Goal: Information Seeking & Learning: Learn about a topic

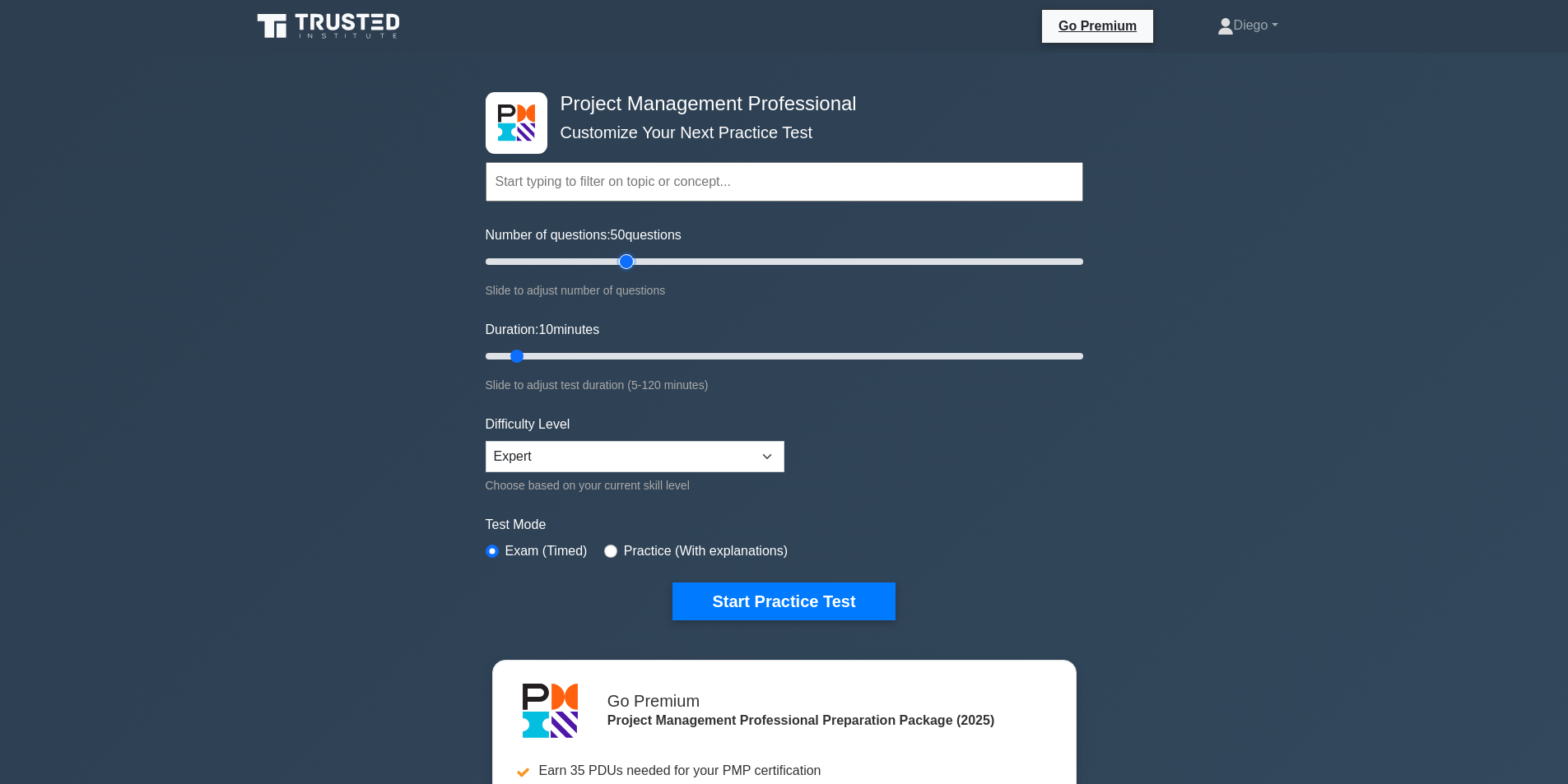
drag, startPoint x: 504, startPoint y: 262, endPoint x: 623, endPoint y: 274, distance: 119.6
type input "50"
click at [623, 271] on input "Number of questions: 50 questions" at bounding box center [784, 261] width 597 height 20
drag, startPoint x: 522, startPoint y: 353, endPoint x: 622, endPoint y: 355, distance: 100.0
type input "30"
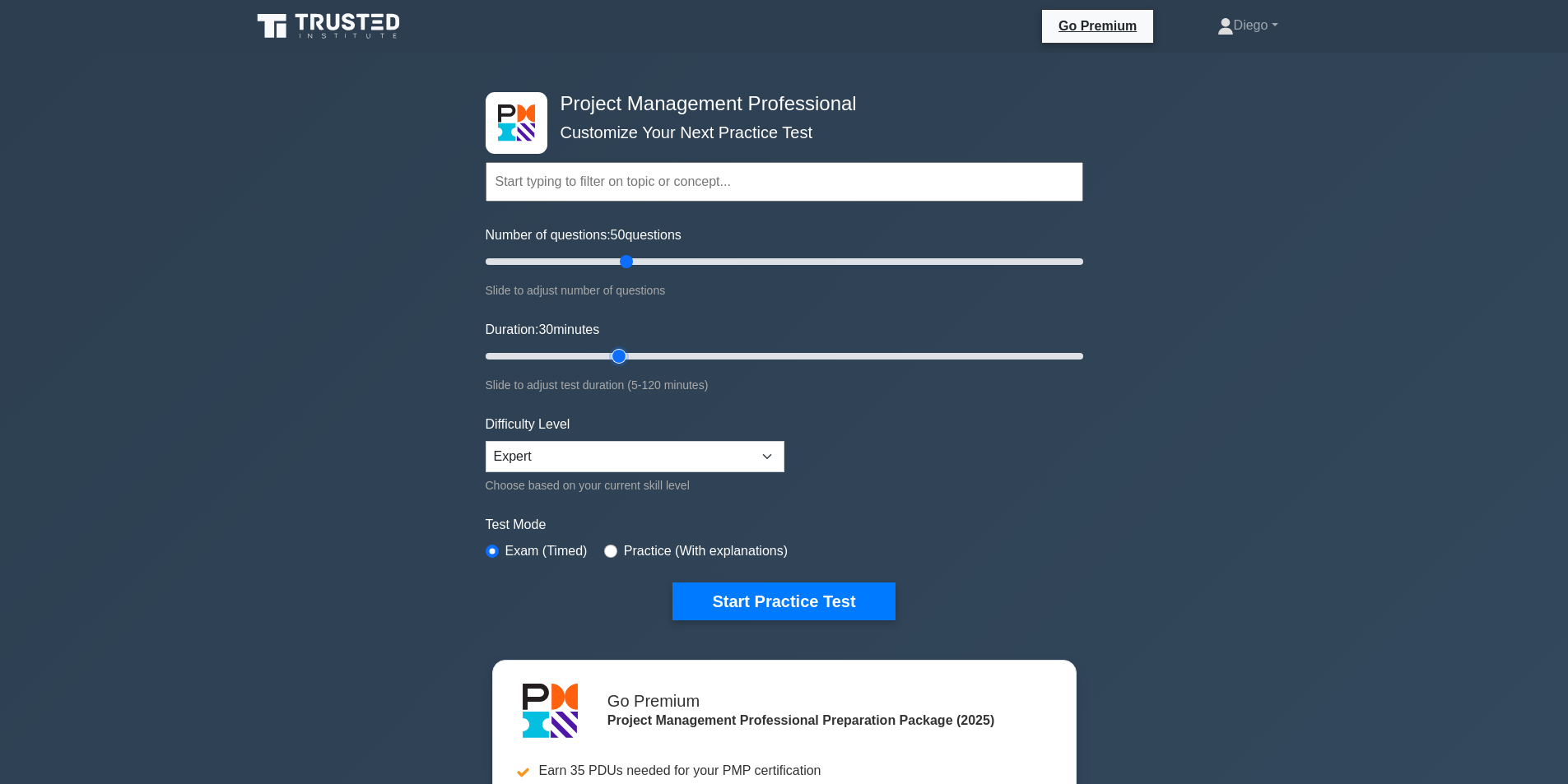
click at [622, 355] on input "Duration: 30 minutes" at bounding box center [784, 357] width 597 height 20
click at [734, 609] on button "Start Practice Test" at bounding box center [784, 600] width 222 height 38
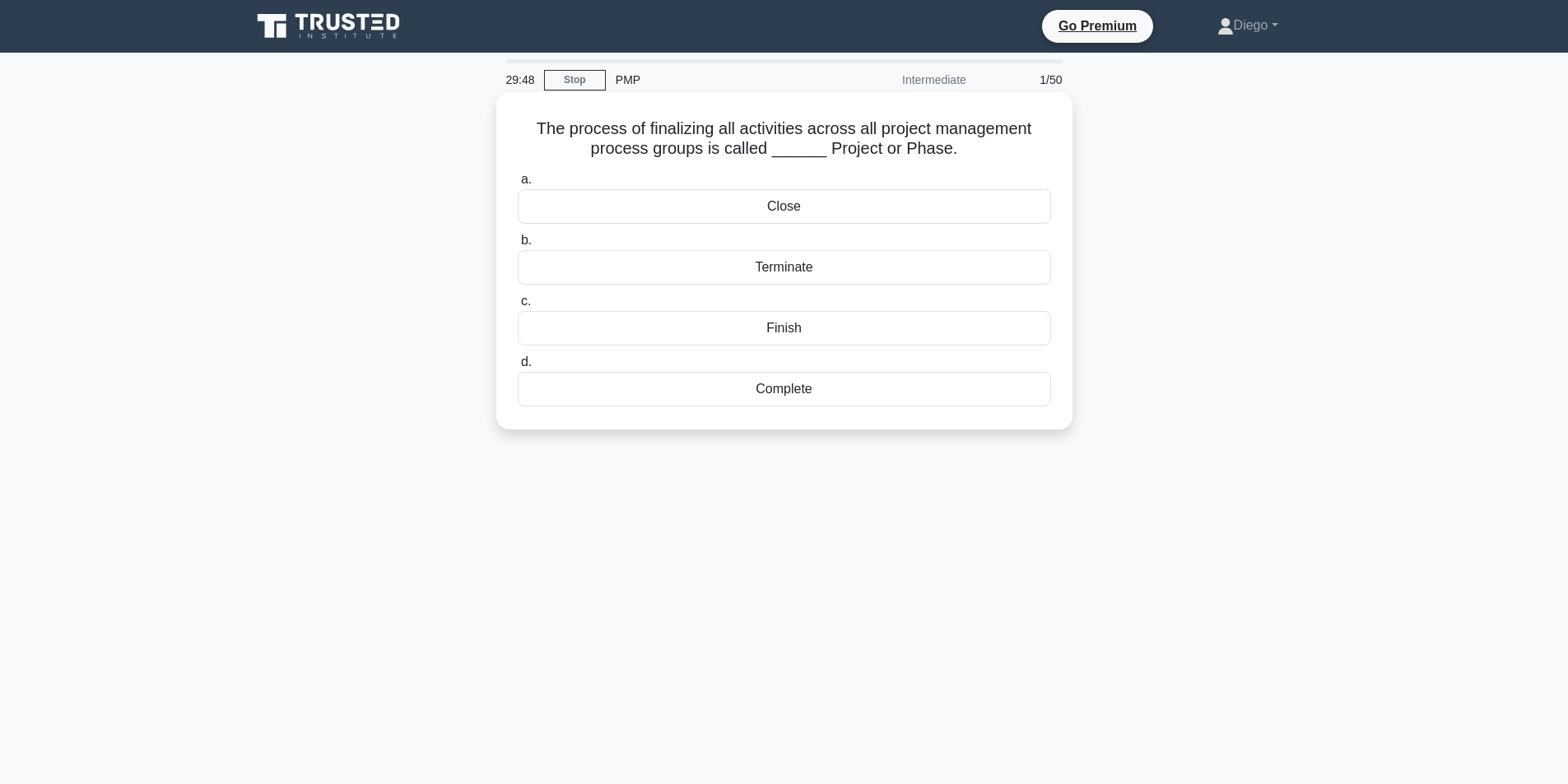
drag, startPoint x: 706, startPoint y: 128, endPoint x: 1018, endPoint y: 157, distance: 313.3
click at [1018, 157] on h5 "The process of finalizing all activities across all project management process …" at bounding box center [784, 139] width 536 height 41
click at [748, 331] on div "Finish" at bounding box center [784, 327] width 533 height 34
click at [518, 306] on input "c. Finish" at bounding box center [518, 301] width 0 height 11
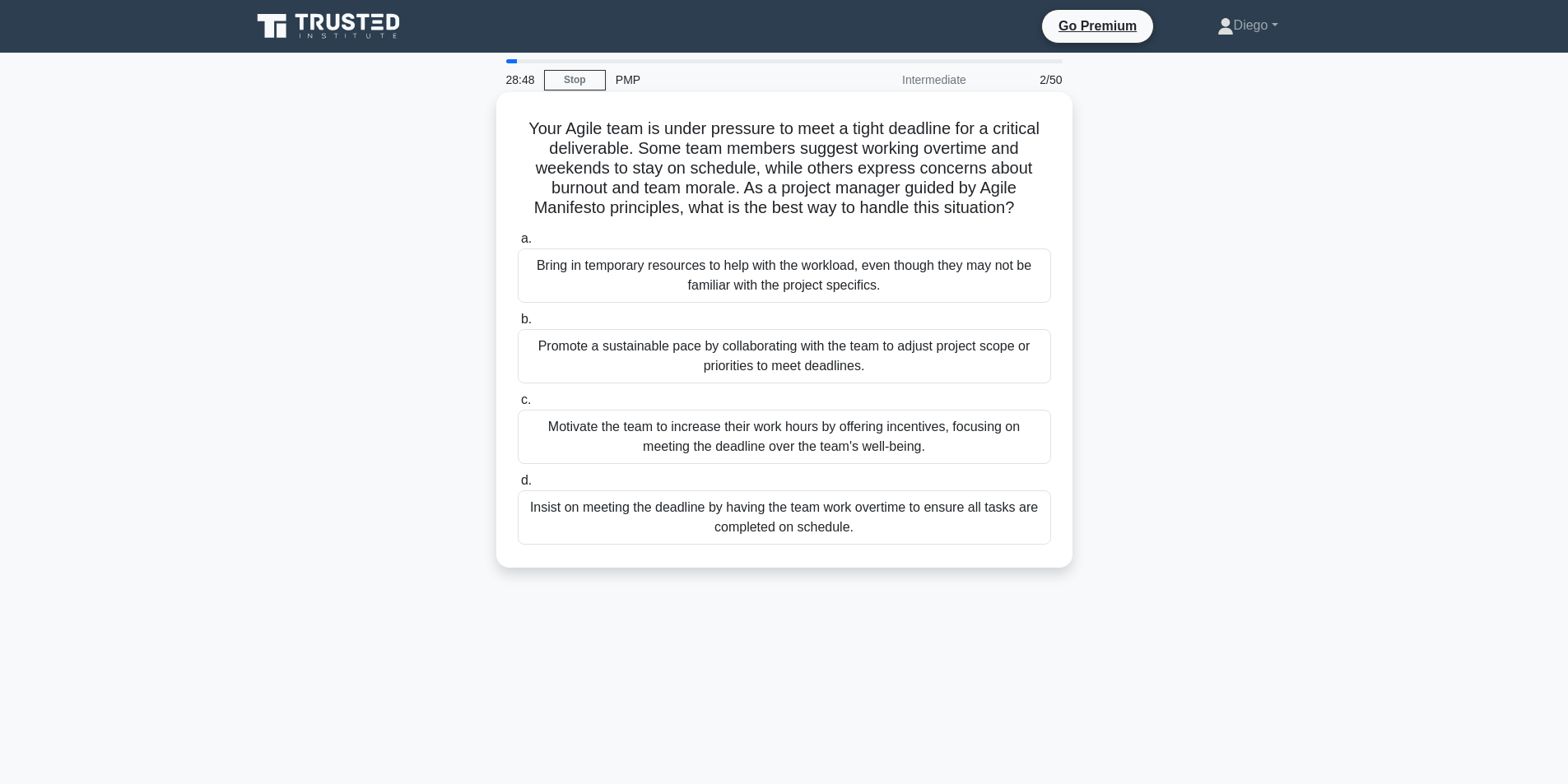
click at [789, 362] on div "Promote a sustainable pace by collaborating with the team to adjust project sco…" at bounding box center [784, 356] width 533 height 54
click at [518, 325] on input "b. Promote a sustainable pace by collaborating with the team to adjust project …" at bounding box center [518, 319] width 0 height 11
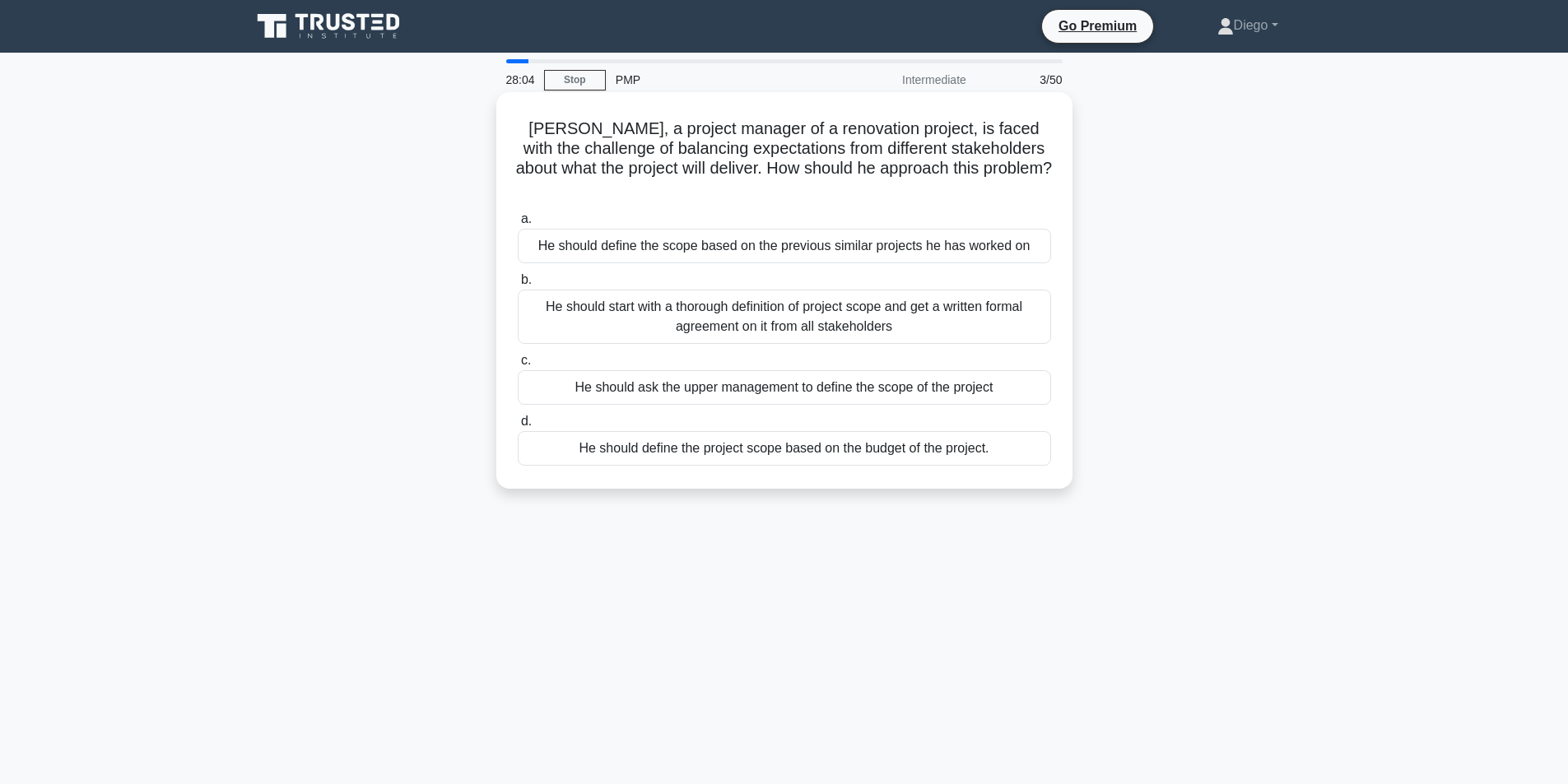
click at [753, 304] on div "He should start with a thorough definition of project scope and get a written f…" at bounding box center [784, 316] width 533 height 54
click at [518, 286] on input "b. He should start with a thorough definition of project scope and get a writte…" at bounding box center [518, 280] width 0 height 11
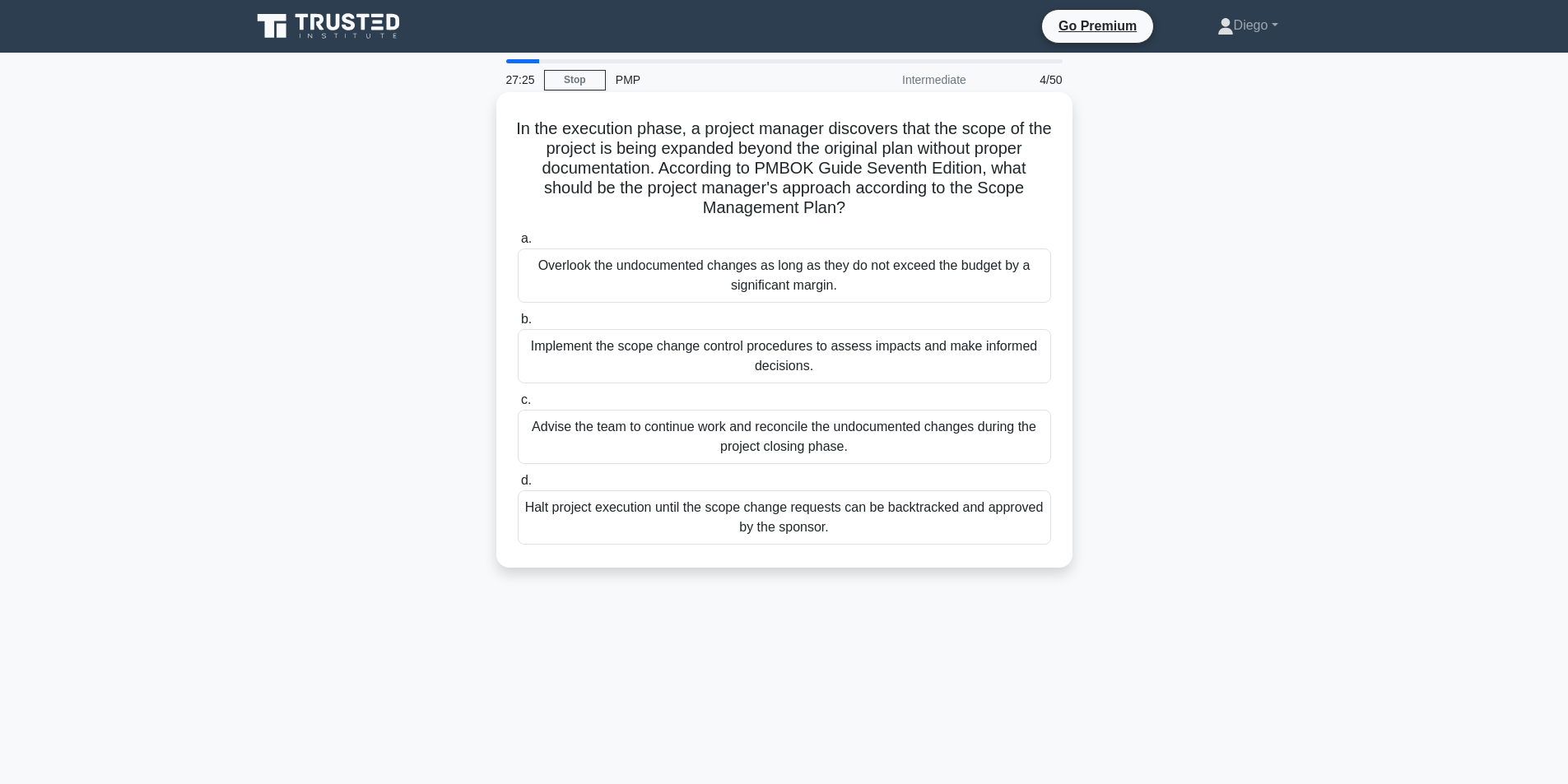
click at [677, 350] on div "Implement the scope change control procedures to assess impacts and make inform…" at bounding box center [784, 356] width 533 height 54
click at [518, 325] on input "b. Implement the scope change control procedures to assess impacts and make inf…" at bounding box center [518, 319] width 0 height 11
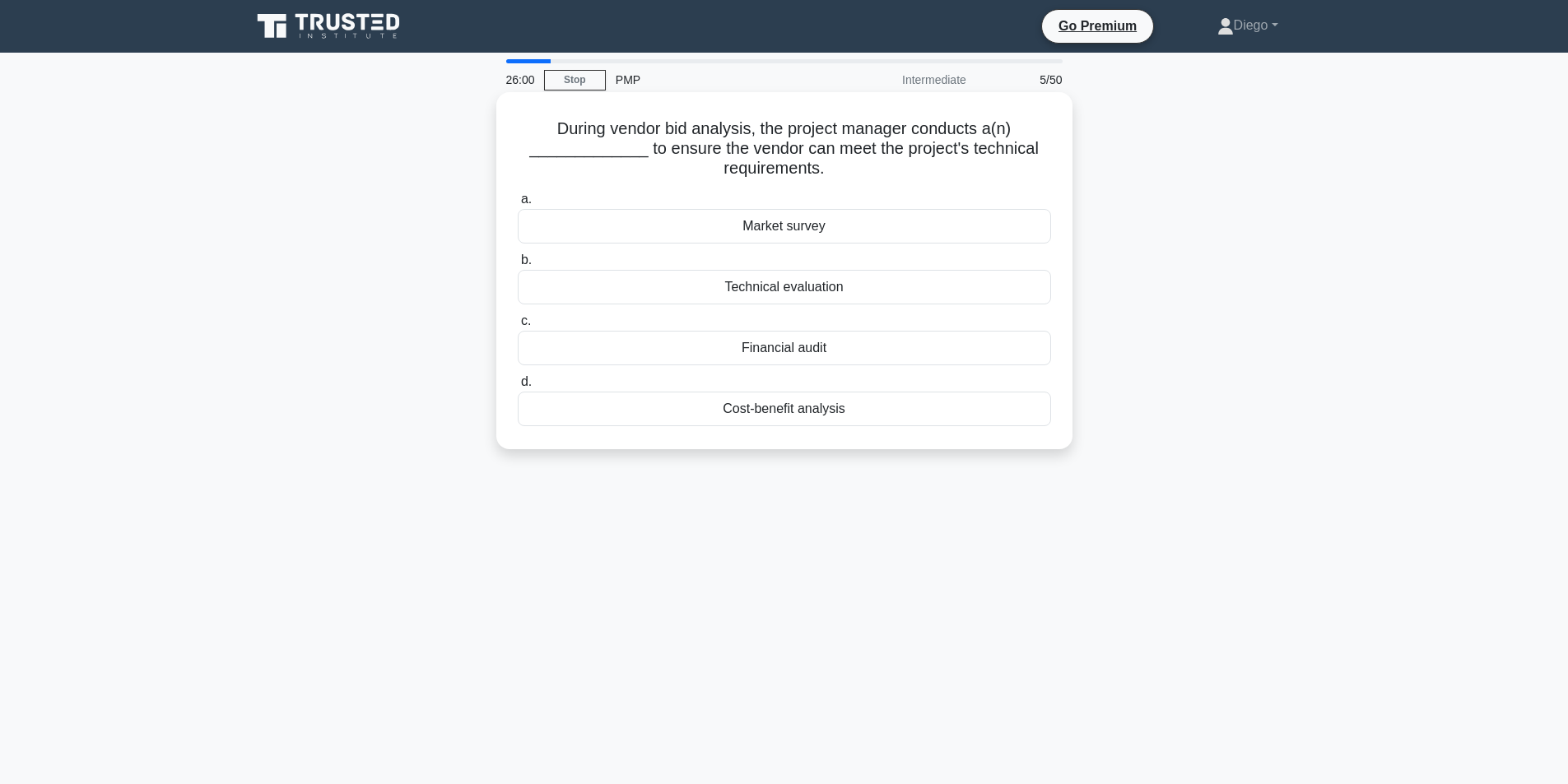
click at [736, 291] on div "Technical evaluation" at bounding box center [784, 286] width 533 height 34
click at [518, 266] on input "b. Technical evaluation" at bounding box center [518, 260] width 0 height 11
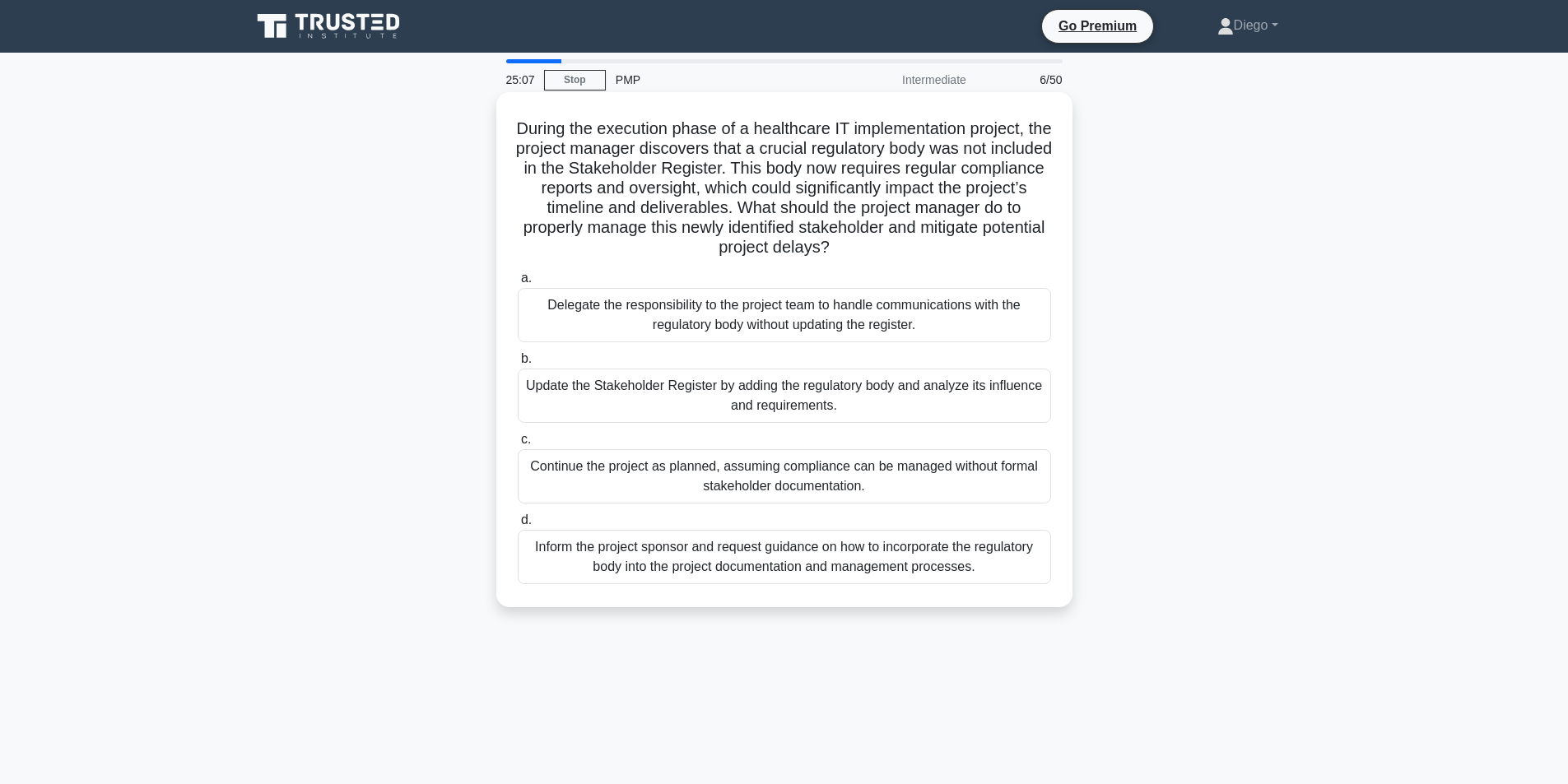
click at [830, 393] on div "Update the Stakeholder Register by adding the regulatory body and analyze its i…" at bounding box center [784, 395] width 533 height 54
click at [518, 364] on input "b. Update the Stakeholder Register by adding the regulatory body and analyze it…" at bounding box center [518, 359] width 0 height 11
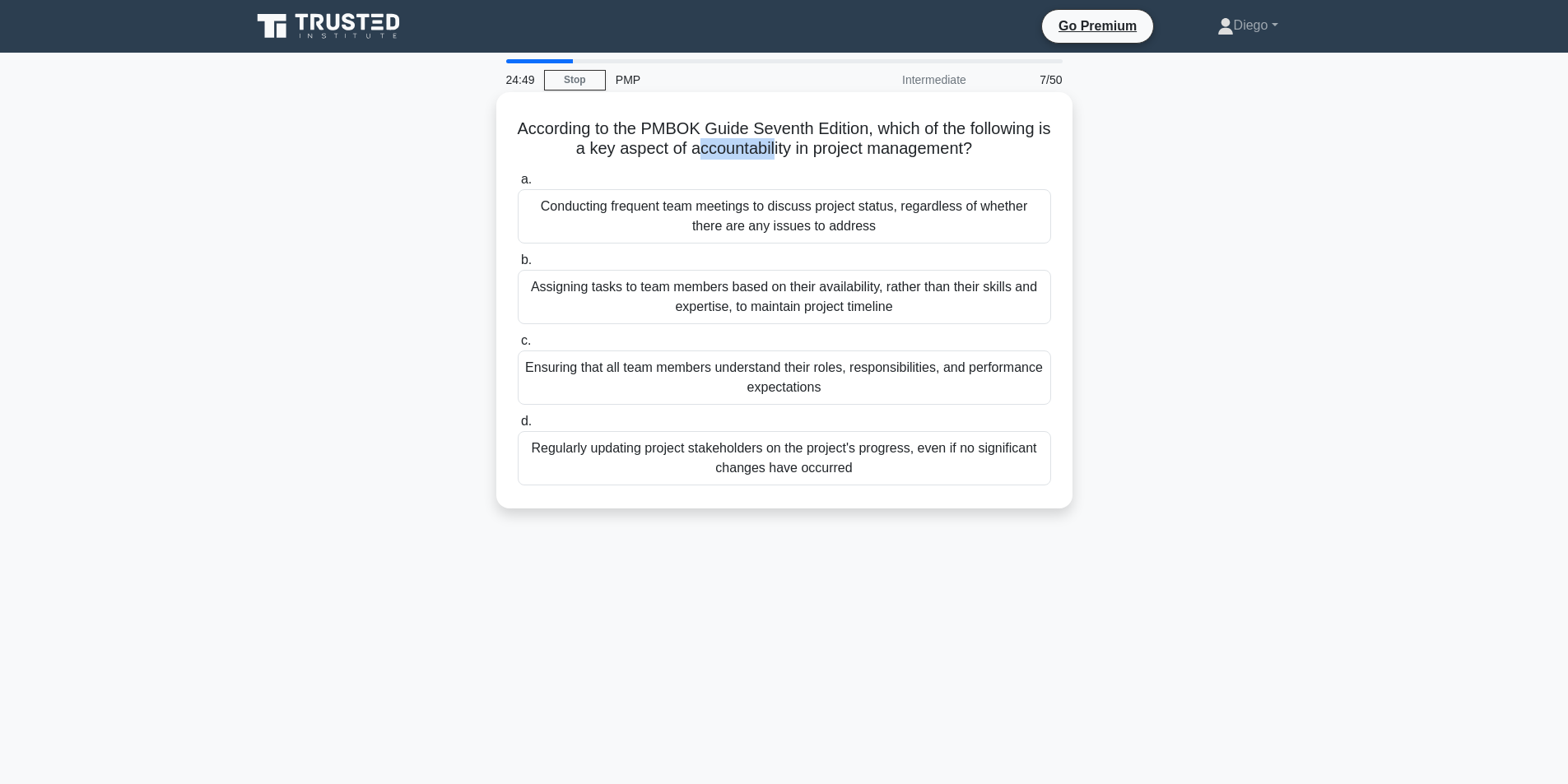
drag, startPoint x: 701, startPoint y: 146, endPoint x: 777, endPoint y: 147, distance: 76.0
click at [777, 147] on h5 "According to the PMBOK Guide Seventh Edition, which of the following is a key a…" at bounding box center [784, 139] width 536 height 41
click at [780, 390] on div "Ensuring that all team members understand their roles, responsibilities, and pe…" at bounding box center [784, 377] width 533 height 54
click at [518, 346] on input "c. Ensuring that all team members understand their roles, responsibilities, and…" at bounding box center [518, 341] width 0 height 11
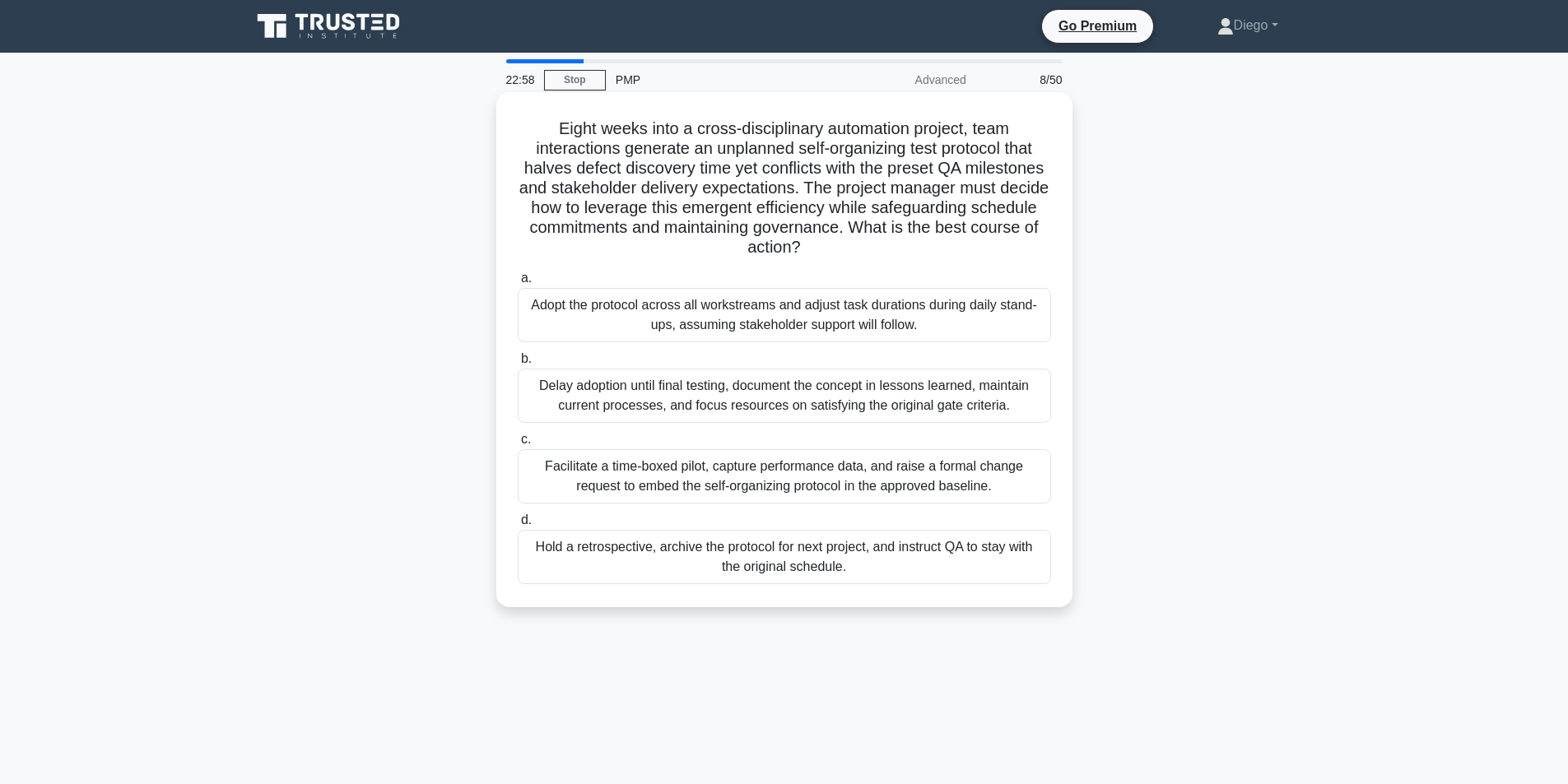
click at [670, 389] on div "Delay adoption until final testing, document the concept in lessons learned, ma…" at bounding box center [784, 395] width 533 height 54
click at [518, 364] on input "b. Delay adoption until final testing, document the concept in lessons learned,…" at bounding box center [518, 359] width 0 height 11
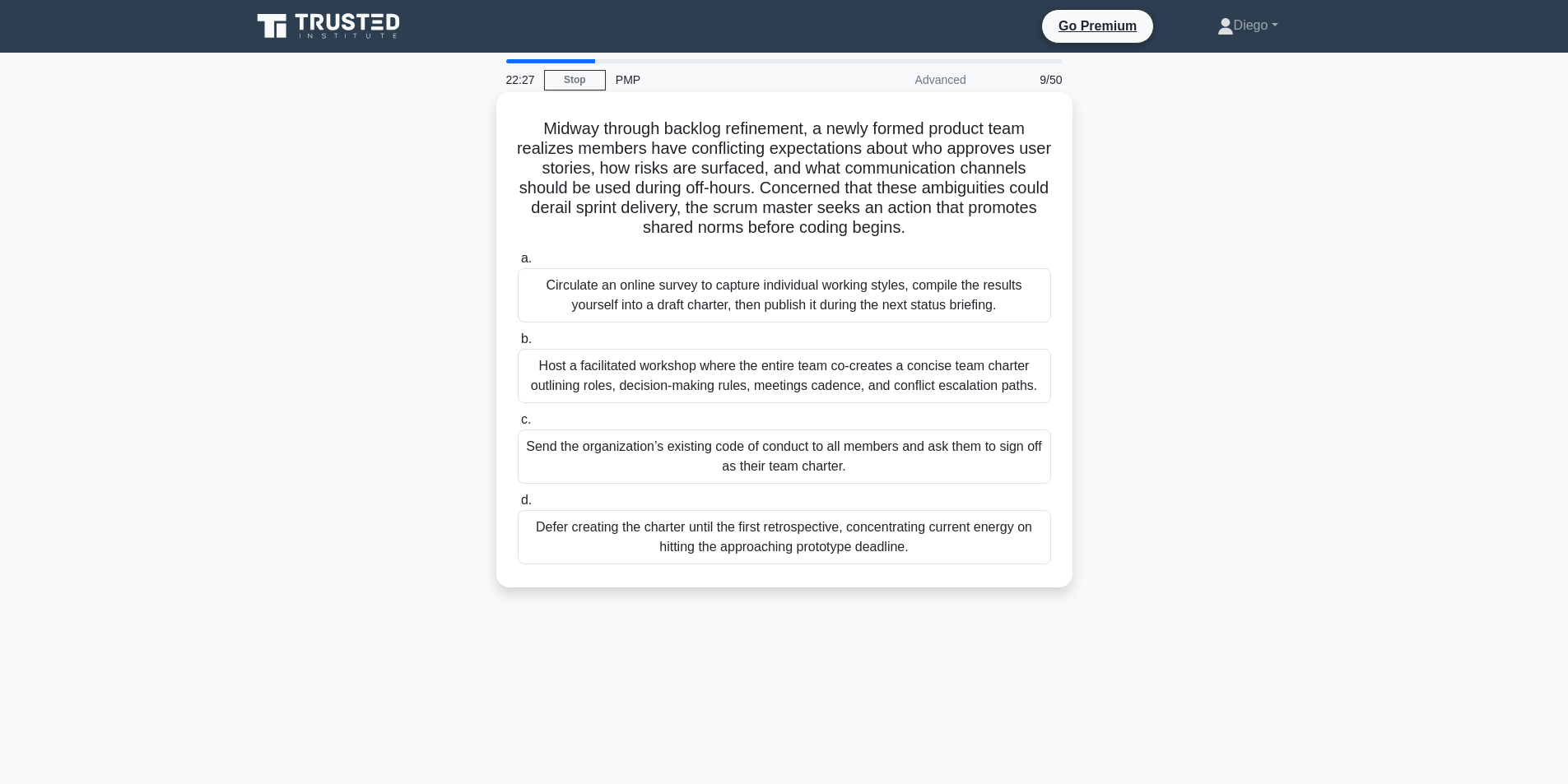
click at [827, 371] on div "Host a facilitated workshop where the entire team co-creates a concise team cha…" at bounding box center [784, 376] width 533 height 54
click at [518, 345] on input "b. Host a facilitated workshop where the entire team co-creates a concise team …" at bounding box center [518, 339] width 0 height 11
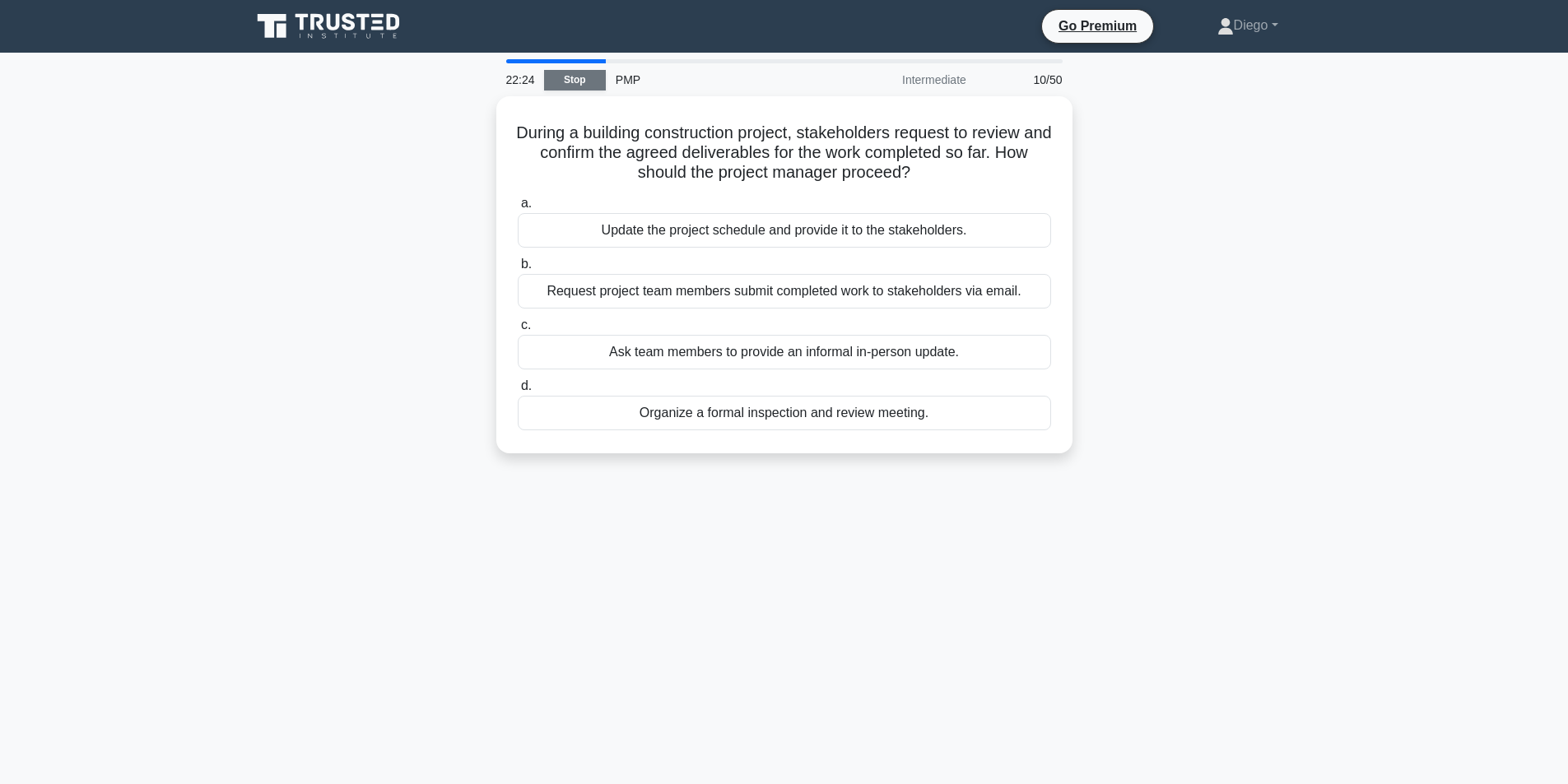
click at [572, 80] on link "Stop" at bounding box center [575, 80] width 62 height 21
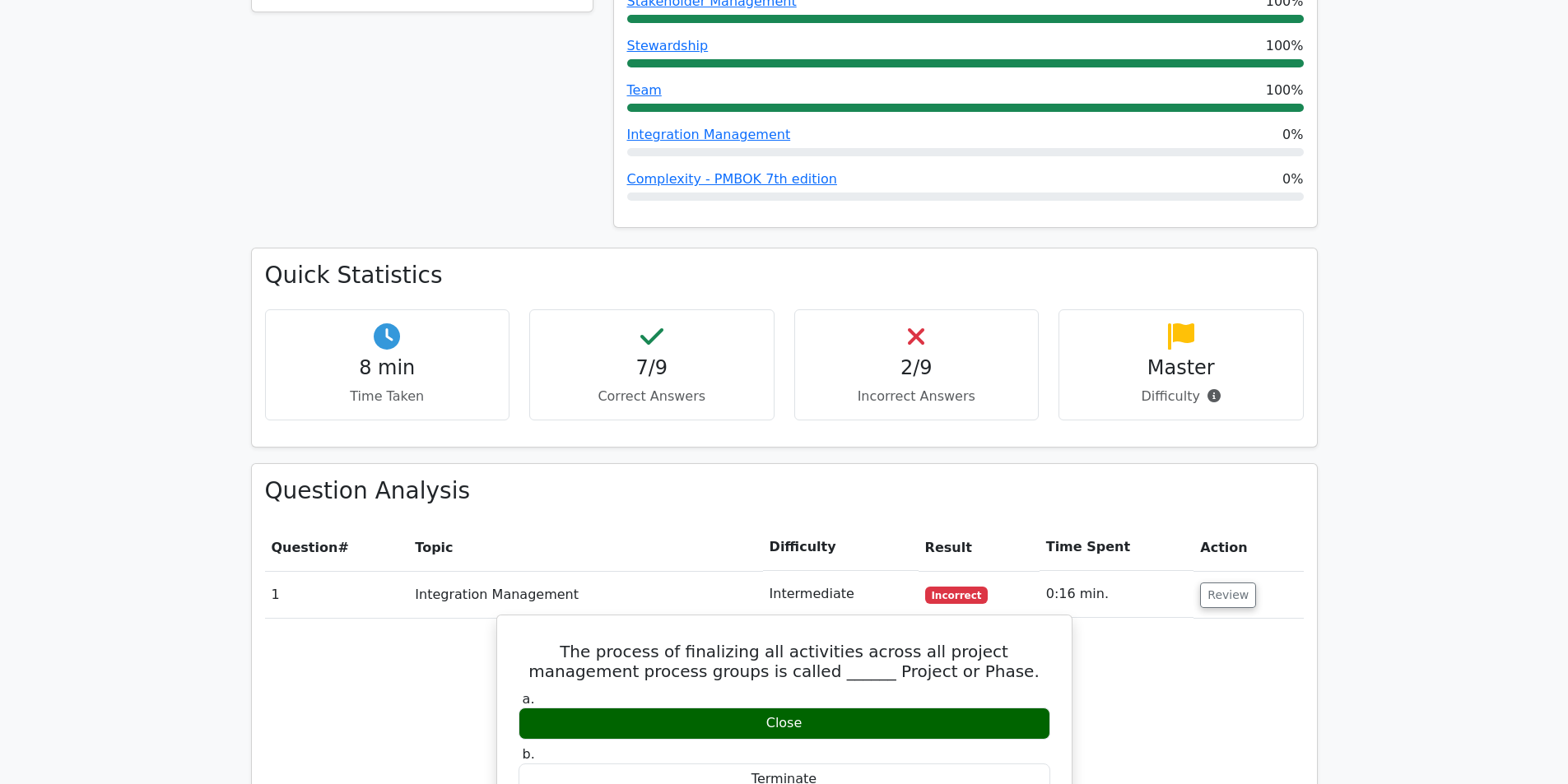
scroll to position [1151, 0]
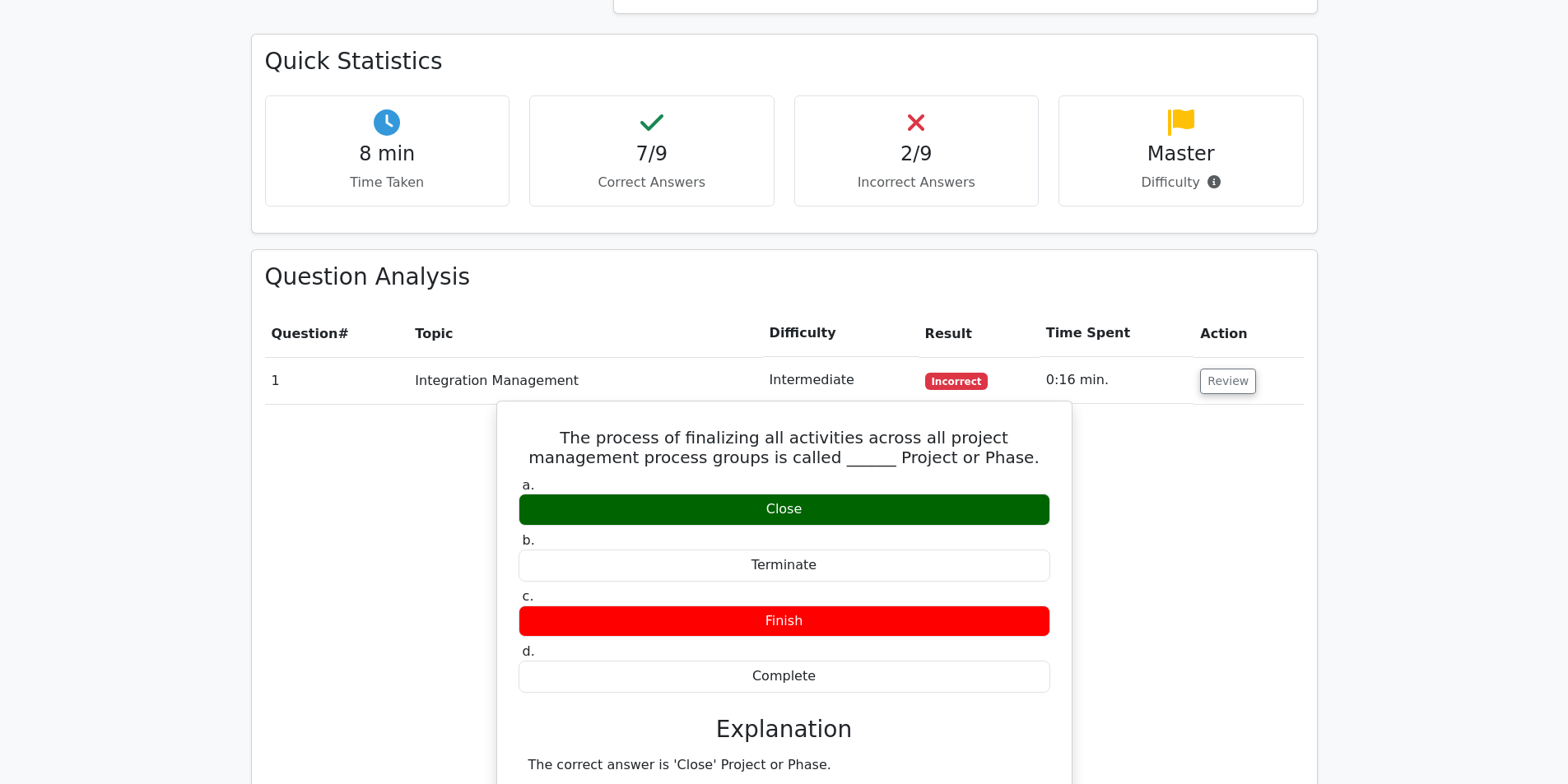
drag, startPoint x: 791, startPoint y: 441, endPoint x: 749, endPoint y: 446, distance: 42.3
click at [749, 493] on div "Close" at bounding box center [784, 509] width 531 height 32
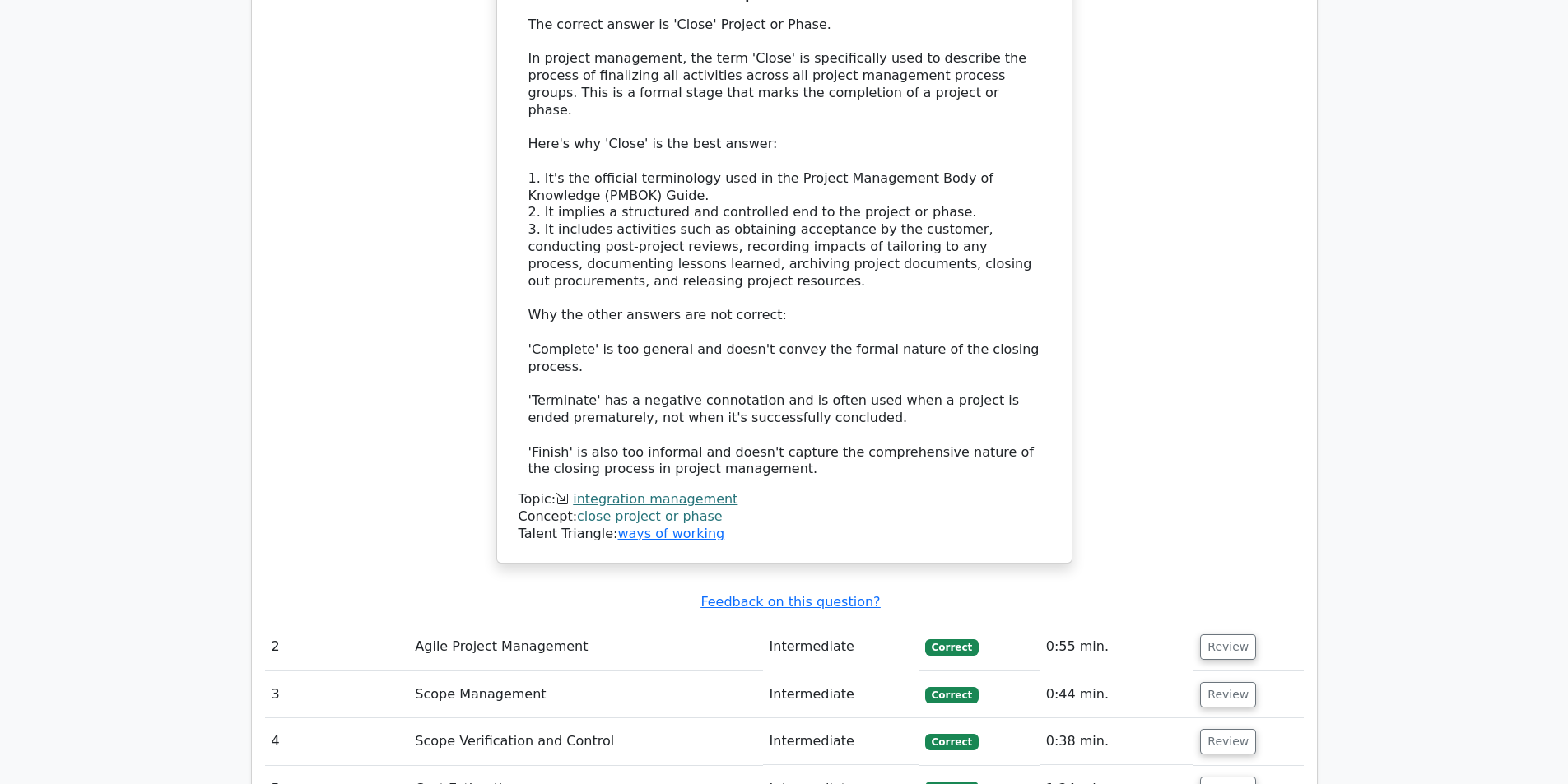
scroll to position [2221, 0]
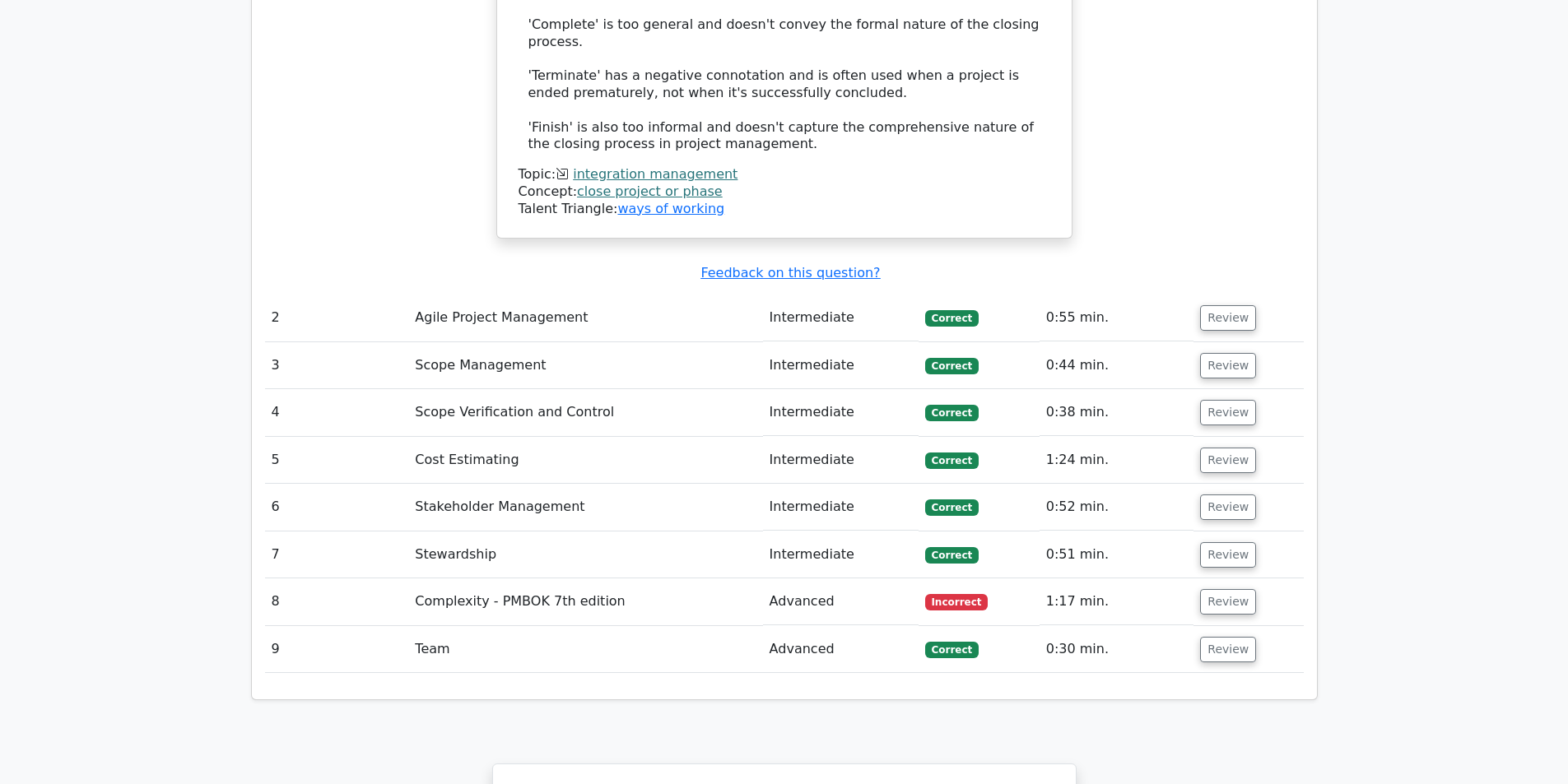
click at [655, 579] on td "Complexity - PMBOK 7th edition" at bounding box center [586, 602] width 354 height 47
click at [806, 579] on td "Advanced" at bounding box center [840, 602] width 155 height 47
click at [1209, 589] on button "Review" at bounding box center [1227, 601] width 56 height 26
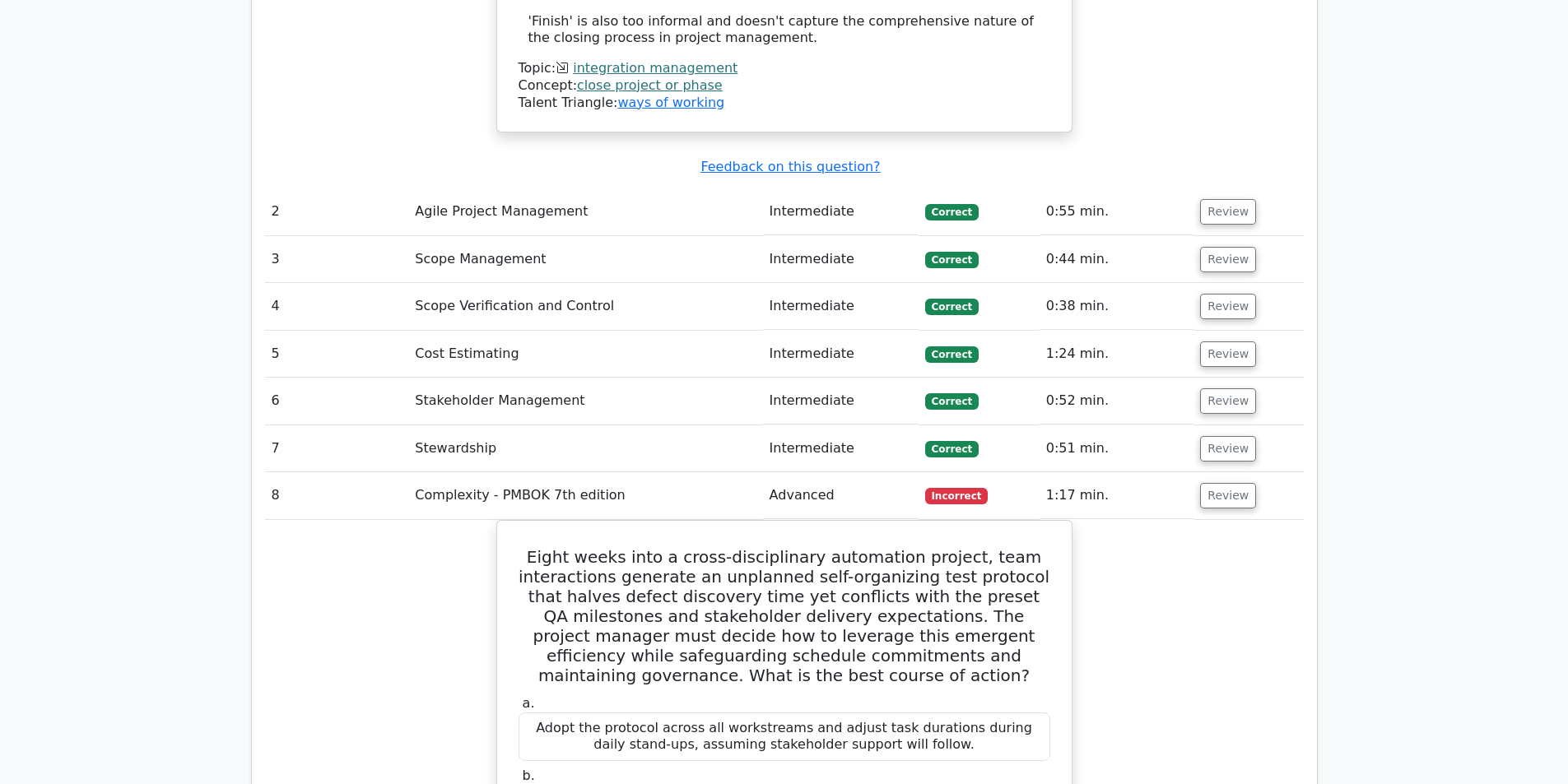
scroll to position [2550, 0]
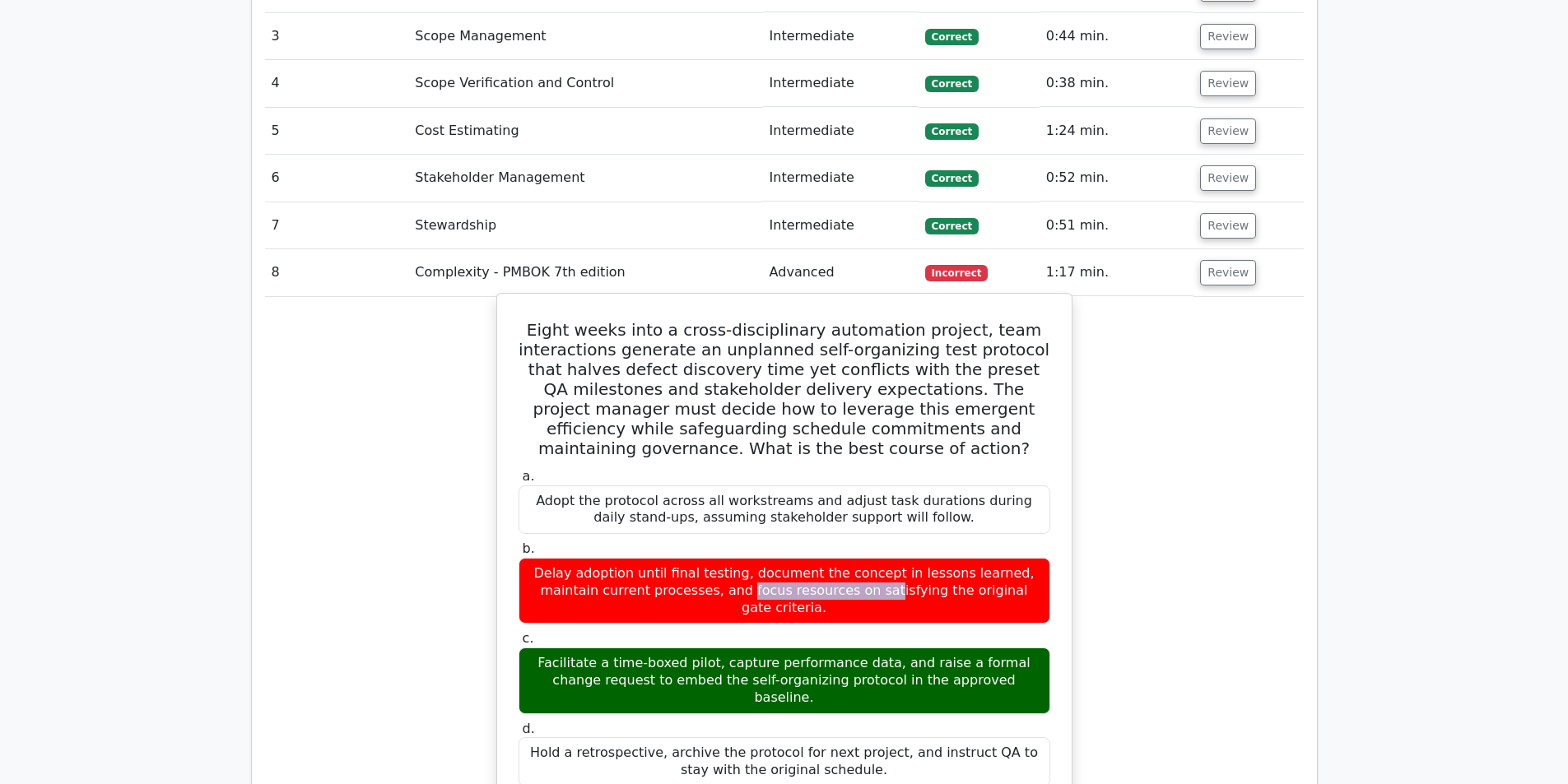
drag, startPoint x: 531, startPoint y: 474, endPoint x: 657, endPoint y: 524, distance: 135.6
click at [671, 558] on div "Delay adoption until final testing, document the concept in lessons learned, ma…" at bounding box center [784, 590] width 531 height 66
drag, startPoint x: 550, startPoint y: 550, endPoint x: 1010, endPoint y: 569, distance: 460.4
click at [1010, 647] on div "Facilitate a time-boxed pilot, capture performance data, and raise a formal cha…" at bounding box center [784, 680] width 531 height 66
